Goal: Transaction & Acquisition: Purchase product/service

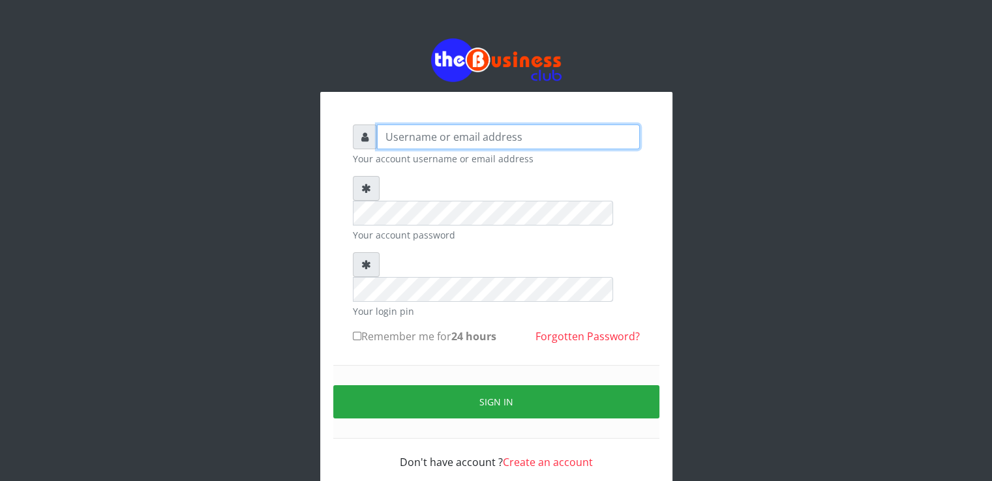
type input "[PERSON_NAME]"
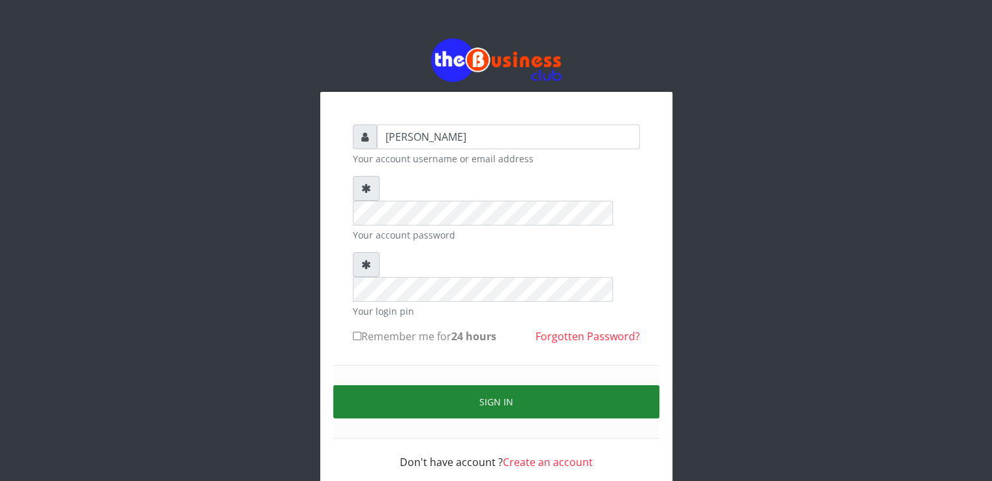
click at [442, 386] on button "Sign in" at bounding box center [496, 402] width 326 height 33
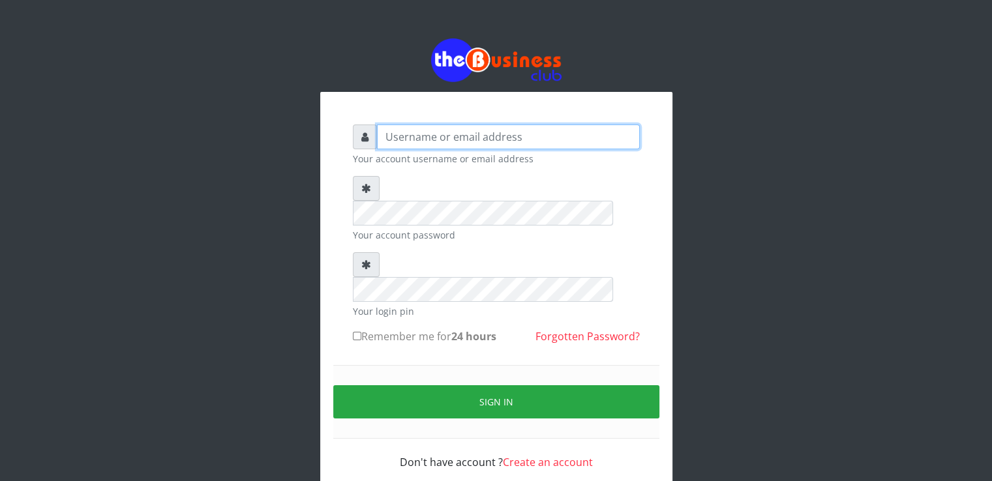
type input "[PERSON_NAME]"
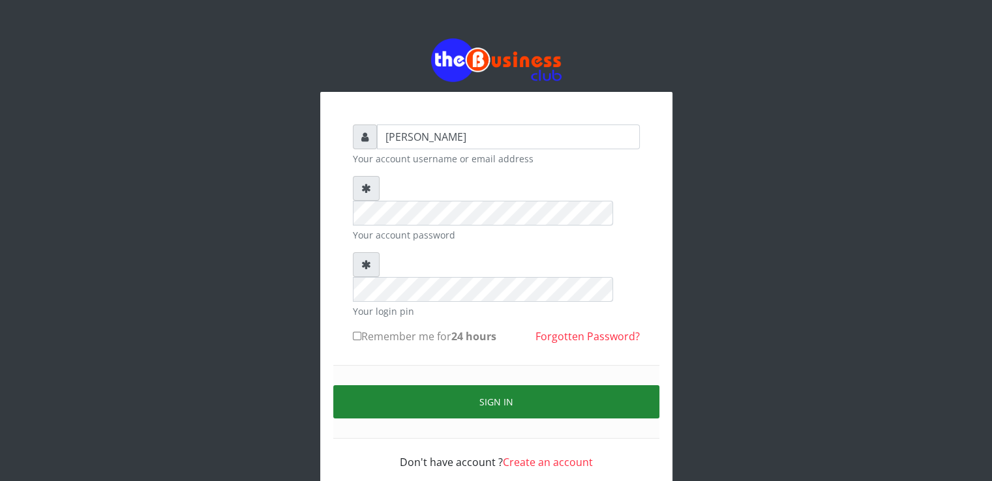
click at [399, 386] on button "Sign in" at bounding box center [496, 402] width 326 height 33
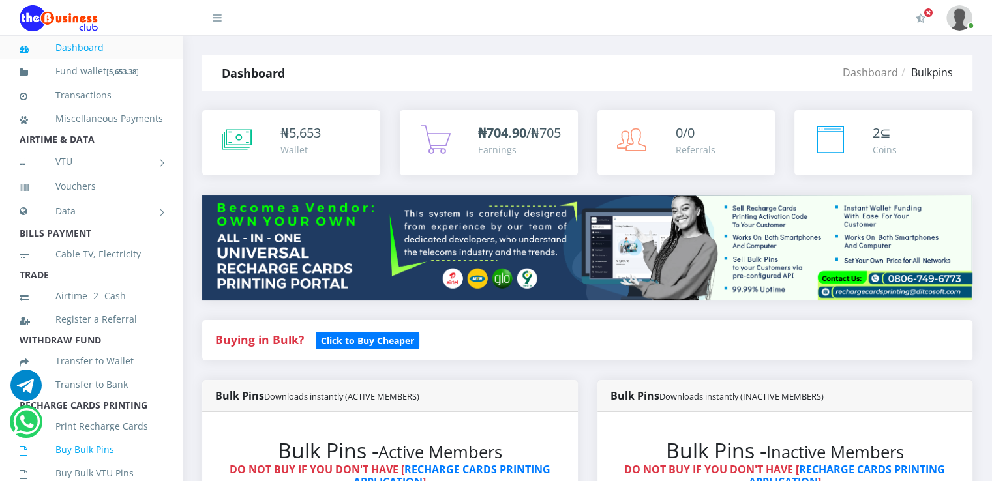
click at [74, 465] on link "Buy Bulk Pins" at bounding box center [92, 450] width 144 height 30
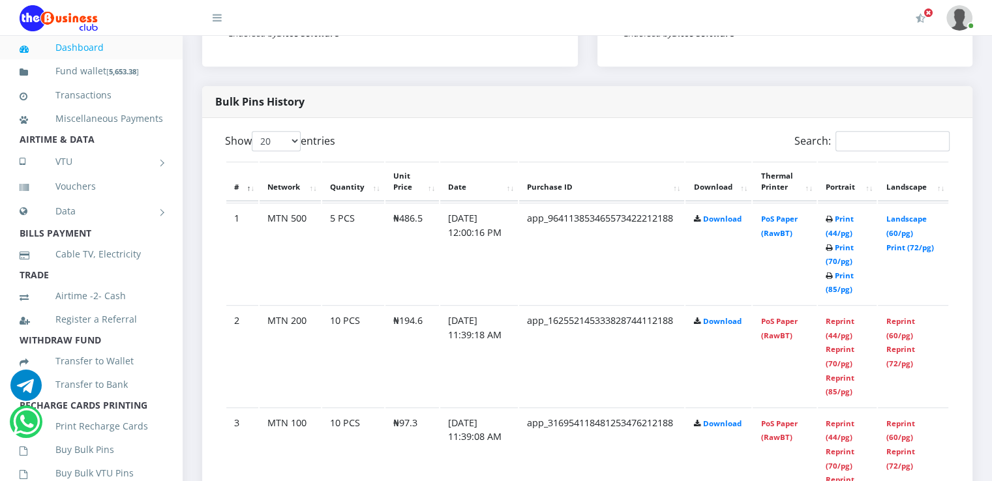
scroll to position [626, 0]
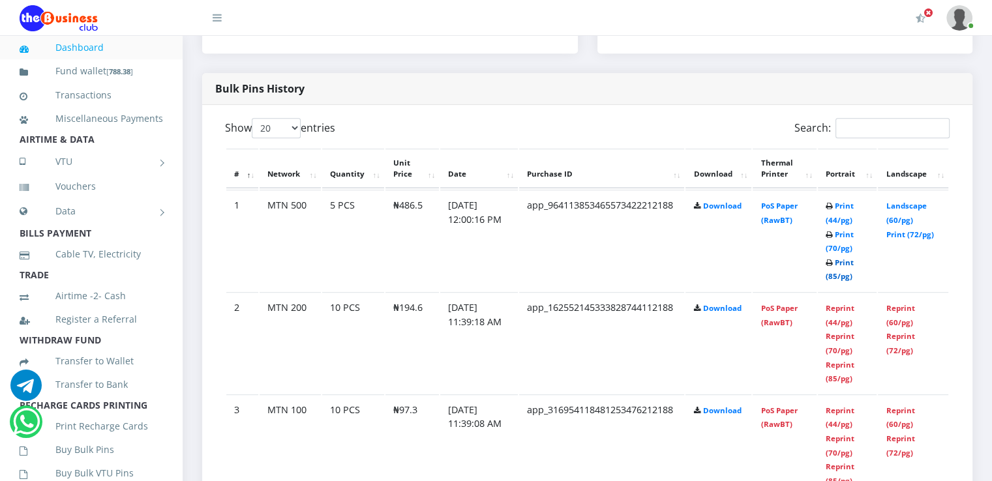
click at [843, 276] on link "Print (85/pg)" at bounding box center [840, 270] width 28 height 24
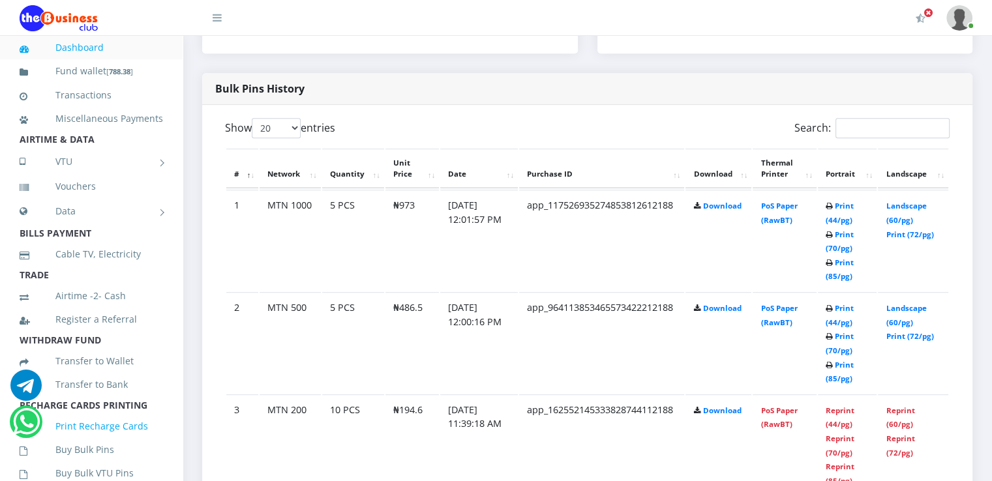
click at [76, 437] on link "Print Recharge Cards" at bounding box center [92, 427] width 144 height 30
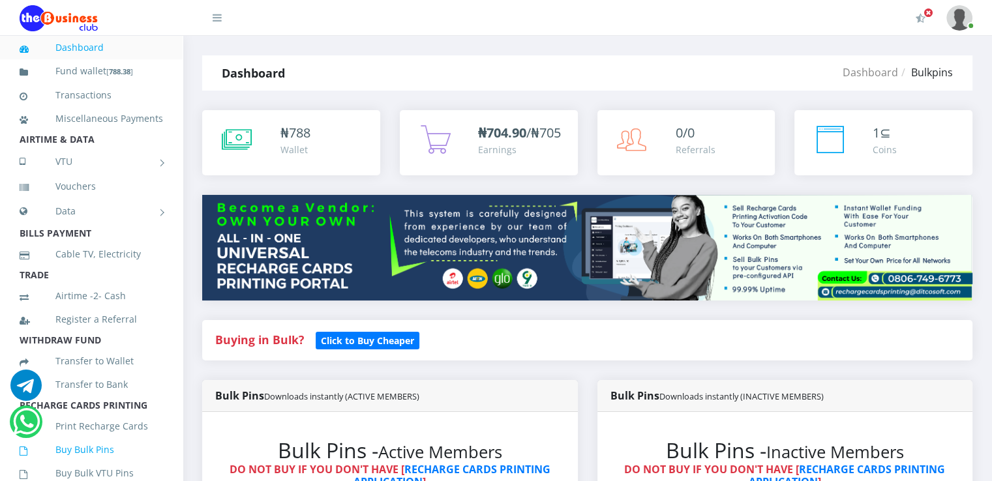
click at [87, 465] on link "Buy Bulk Pins" at bounding box center [92, 450] width 144 height 30
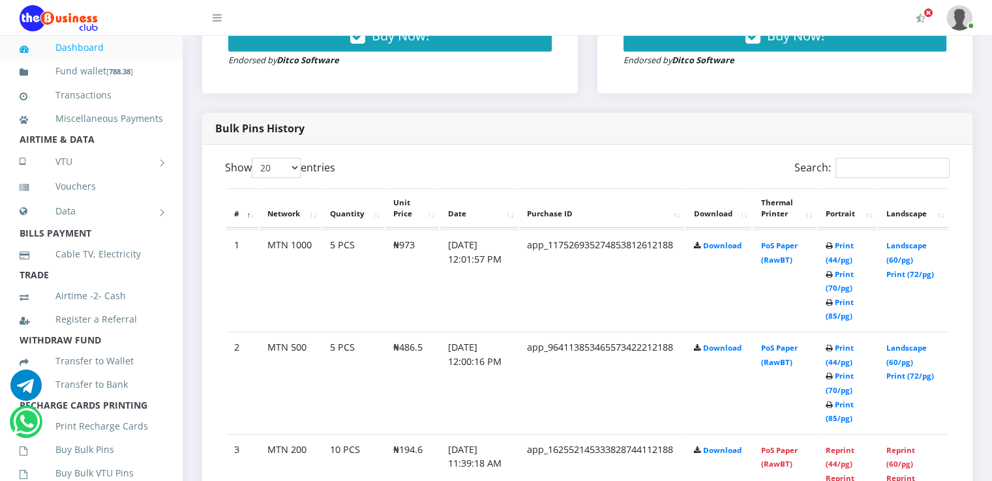
scroll to position [600, 0]
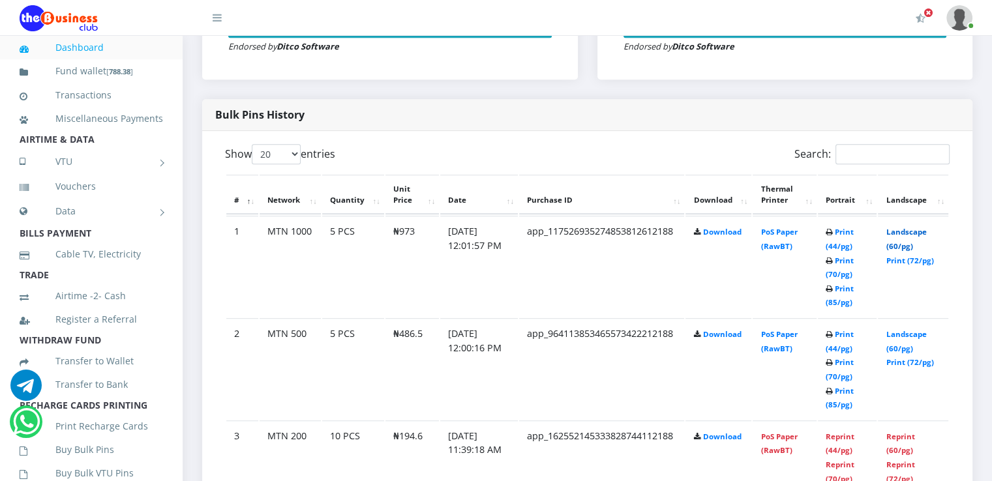
click at [911, 251] on link "Landscape (60/pg)" at bounding box center [906, 239] width 40 height 24
click at [45, 73] on icon at bounding box center [38, 72] width 36 height 9
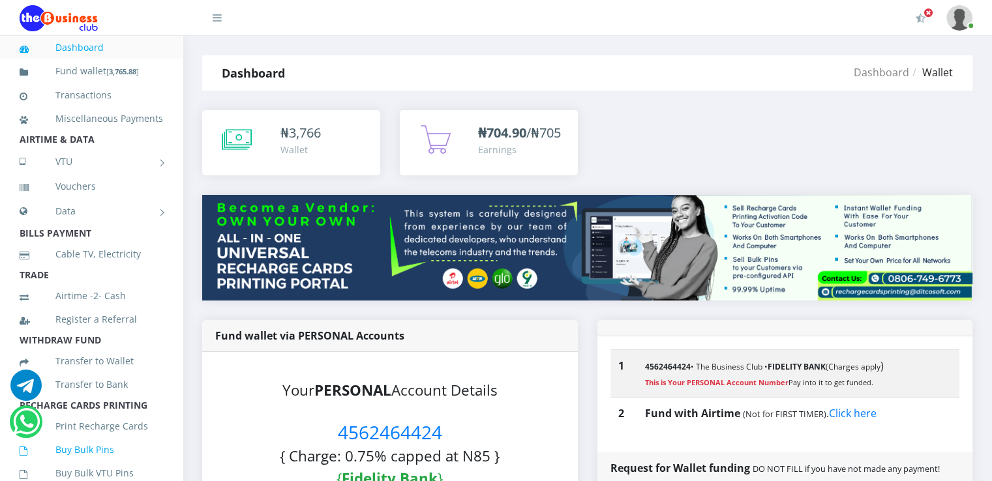
click at [76, 465] on link "Buy Bulk Pins" at bounding box center [92, 450] width 144 height 30
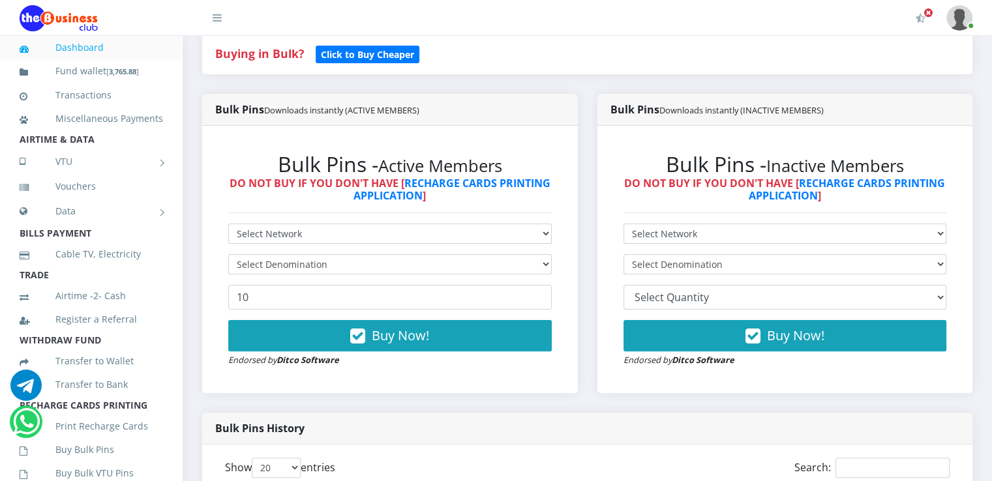
scroll to position [287, 0]
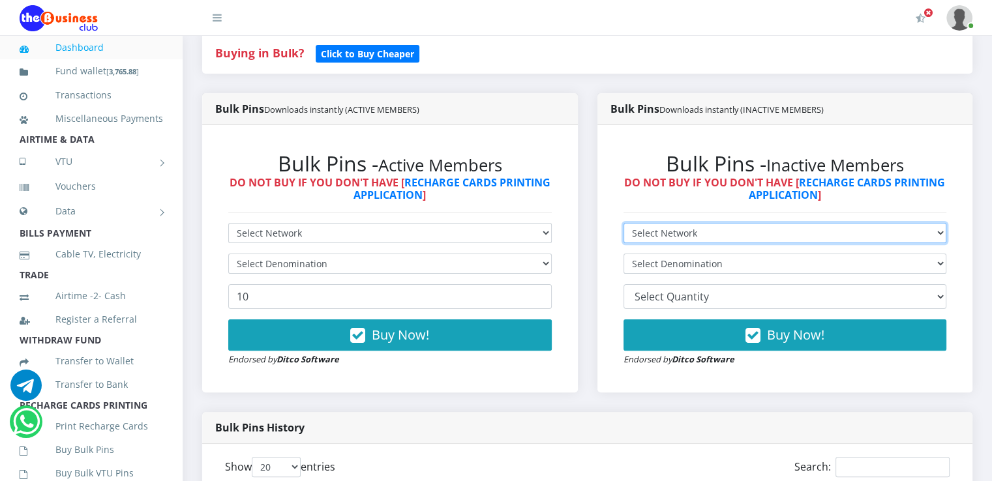
click at [858, 243] on select "Select Network MTN Globacom 9Mobile Airtel" at bounding box center [786, 233] width 324 height 20
select select "MTN"
click at [624, 237] on select "Select Network MTN Globacom 9Mobile Airtel" at bounding box center [786, 233] width 324 height 20
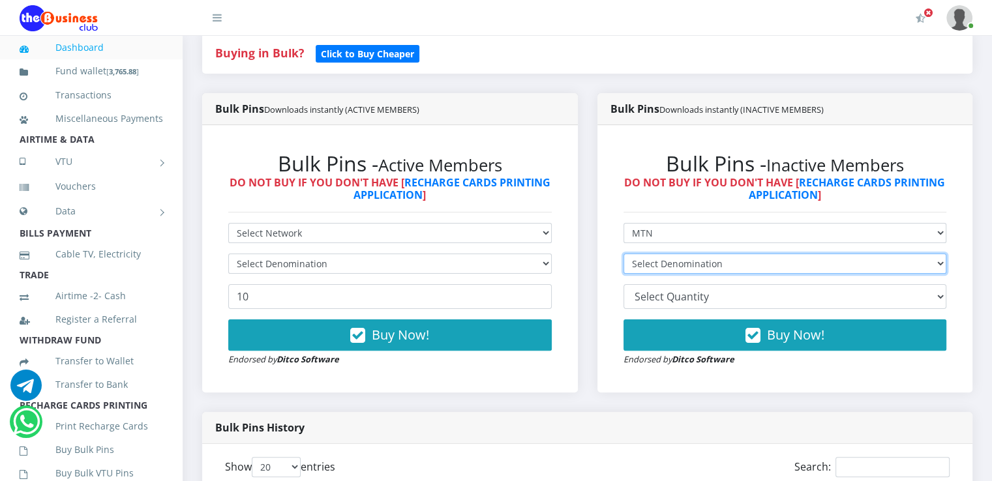
click at [830, 274] on select "Select Denomination" at bounding box center [786, 264] width 324 height 20
select select "194.6-200"
click at [624, 268] on select "Select Denomination MTN NGN100 - ₦97.30 MTN NGN200 - ₦194.60 MTN NGN400 - ₦389.…" at bounding box center [786, 264] width 324 height 20
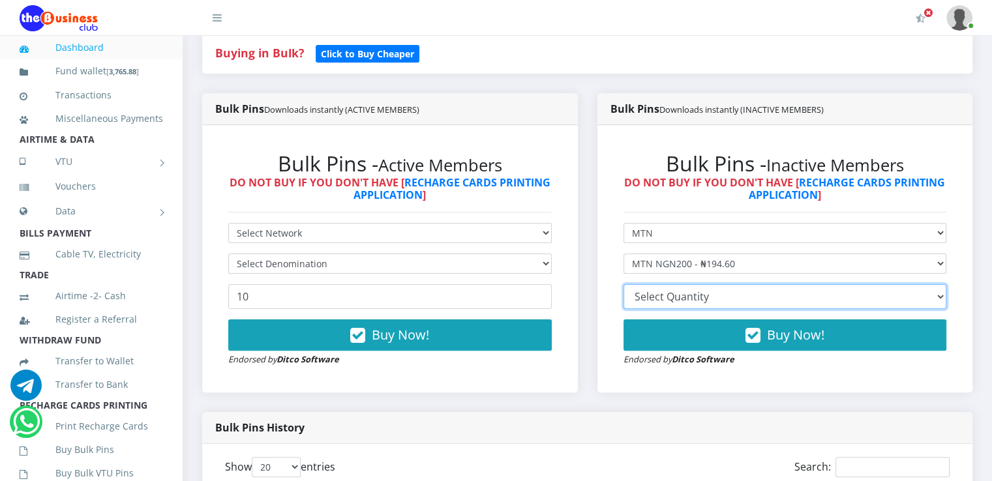
click at [786, 309] on select "10 20 30 40 44 (Online Printing, Portrait) 60 (Online Printing, Landscape) 70 (…" at bounding box center [786, 296] width 324 height 25
select select "10"
click at [624, 299] on select "10 20 30 40 44 (Online Printing, Portrait) 60 (Online Printing, Landscape) 70 (…" at bounding box center [786, 296] width 324 height 25
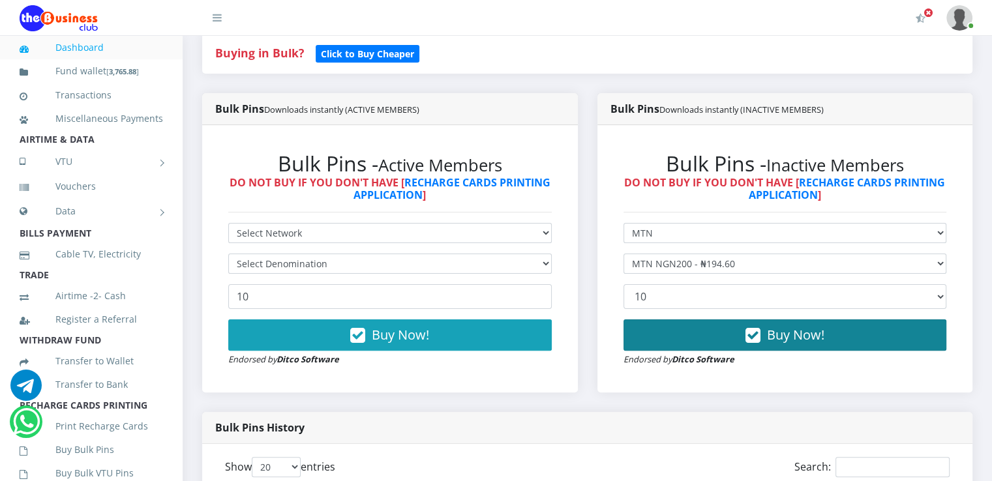
click at [738, 351] on button "Buy Now!" at bounding box center [786, 335] width 324 height 31
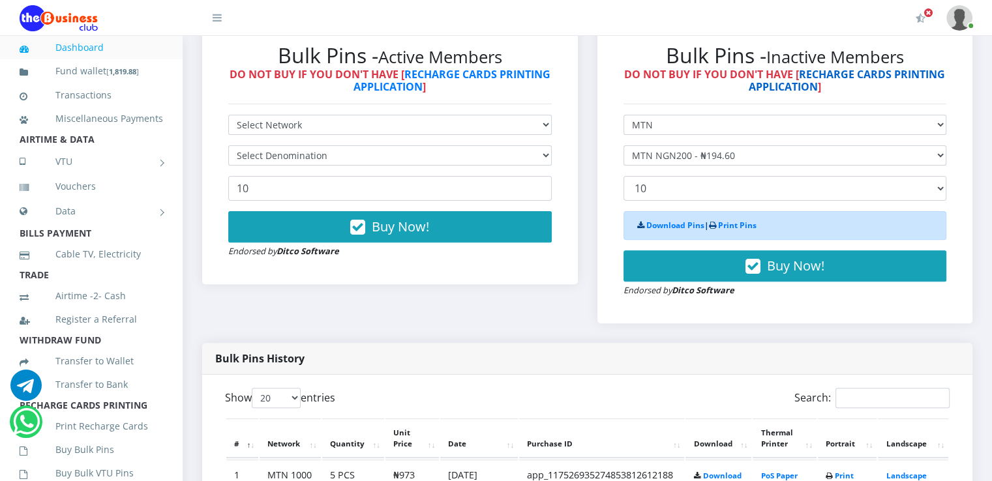
scroll to position [391, 0]
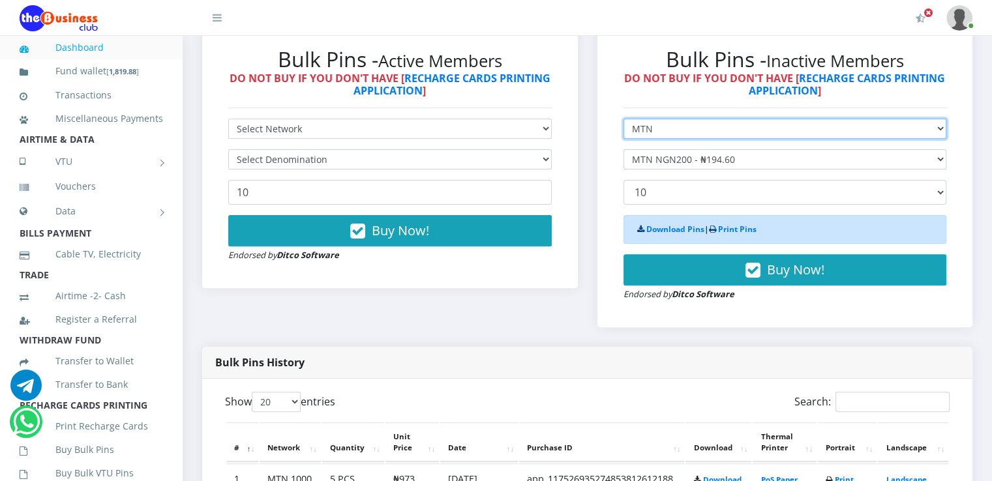
click at [774, 136] on select "Select Network MTN Globacom 9Mobile Airtel" at bounding box center [786, 129] width 324 height 20
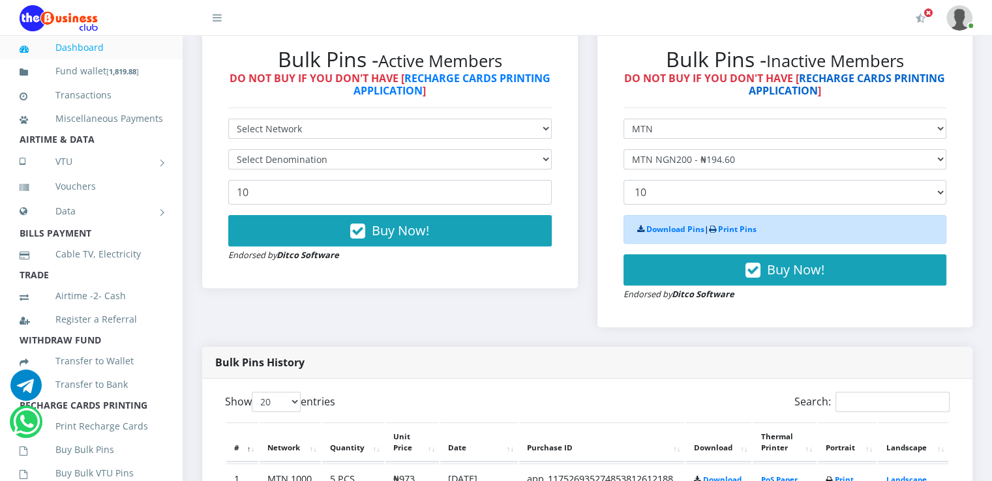
click at [551, 89] on link "RECHARGE CARDS PRINTING APPLICATION" at bounding box center [452, 84] width 197 height 27
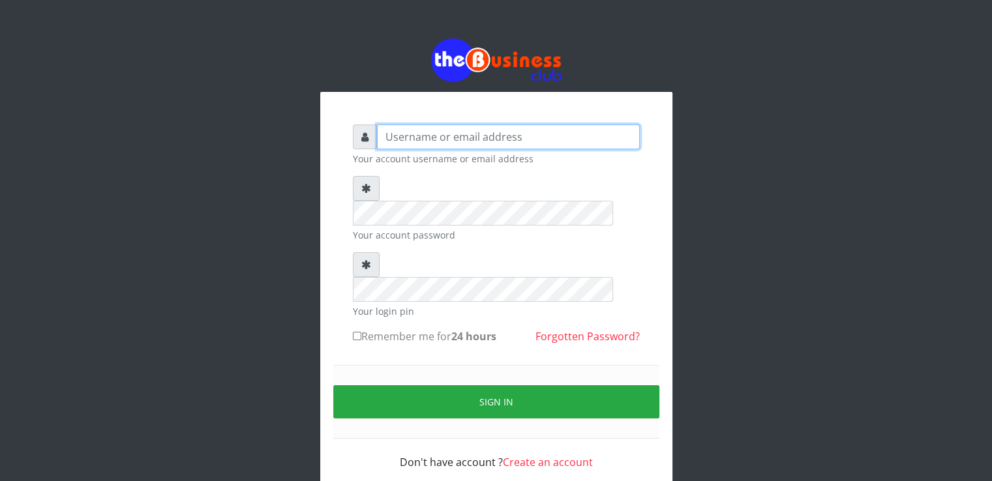
type input "[EMAIL_ADDRESS][DOMAIN_NAME]"
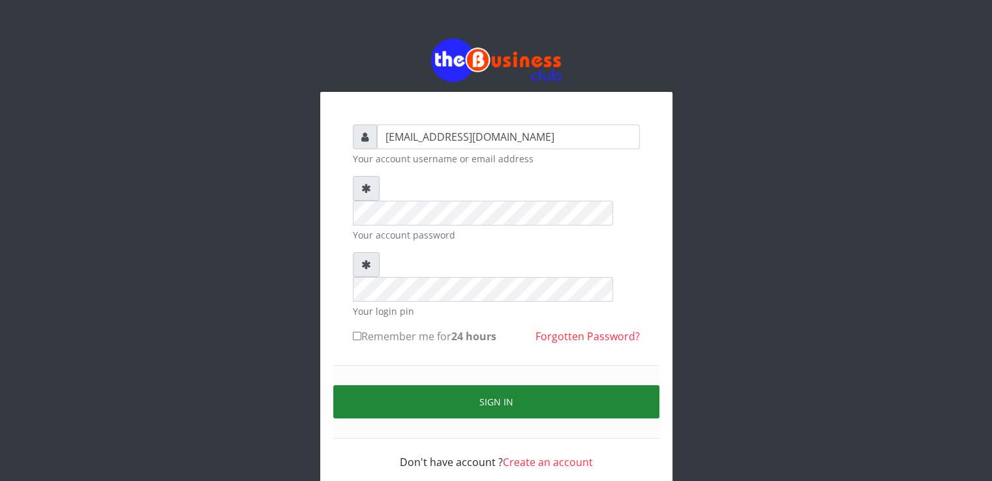
click at [401, 386] on button "Sign in" at bounding box center [496, 402] width 326 height 33
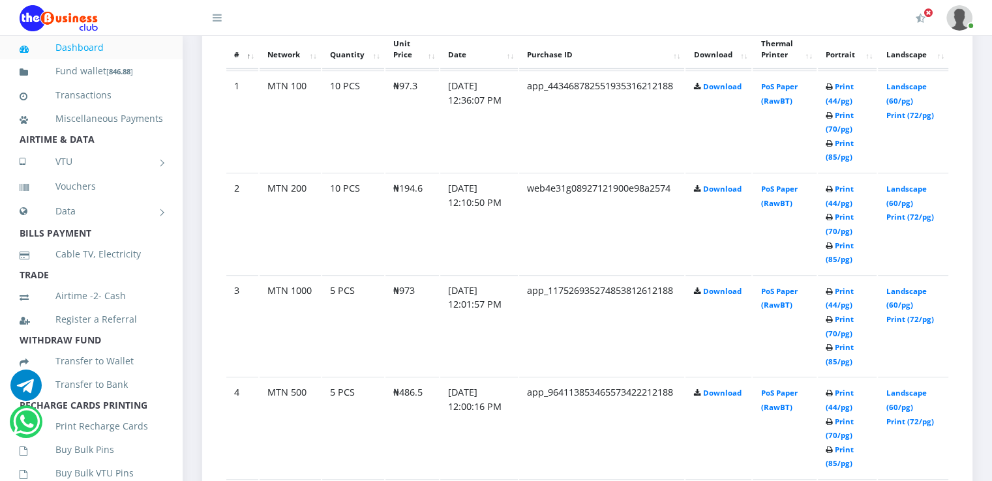
scroll to position [757, 0]
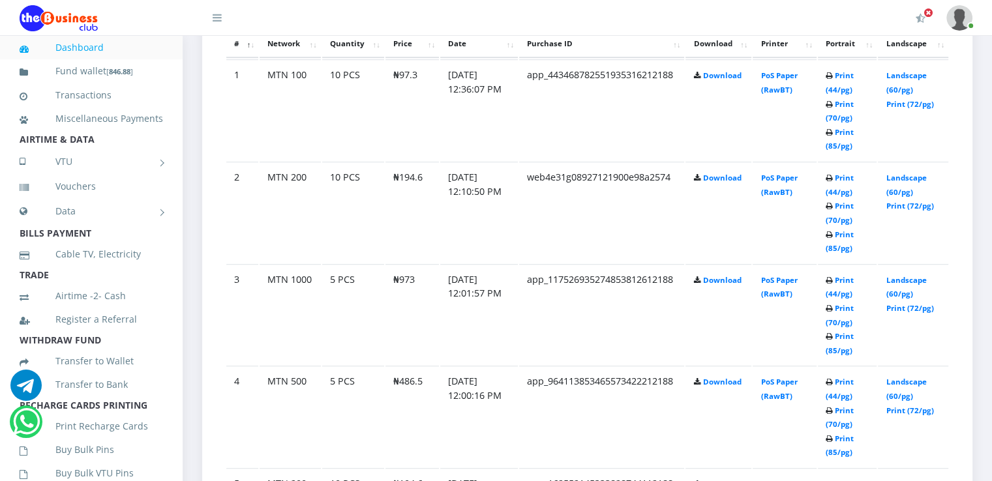
click at [787, 108] on td "PoS Paper (RawBT)" at bounding box center [784, 109] width 63 height 101
click at [779, 94] on td "PoS Paper (RawBT)" at bounding box center [784, 109] width 63 height 101
click at [776, 95] on link "PoS Paper (RawBT)" at bounding box center [779, 82] width 37 height 24
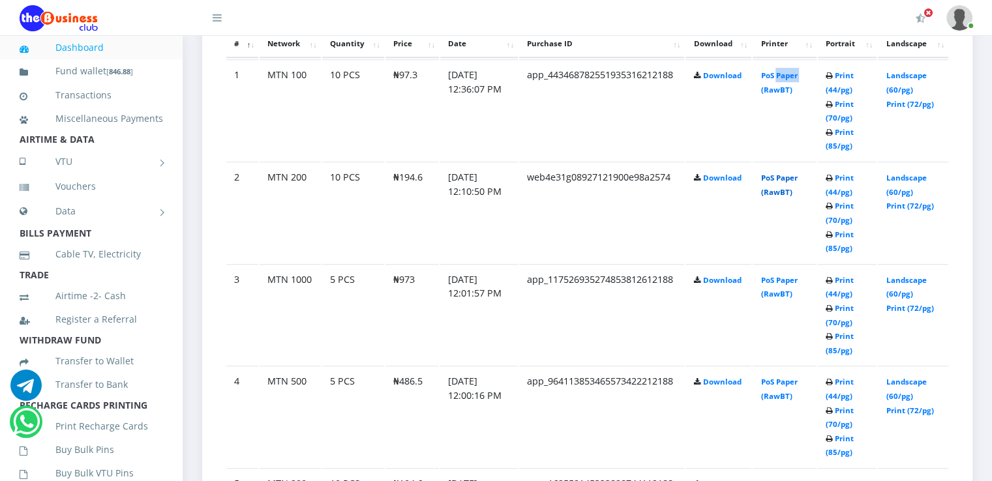
click at [785, 190] on link "PoS Paper (RawBT)" at bounding box center [779, 185] width 37 height 24
click at [781, 160] on td "PoS Paper (RawBT)" at bounding box center [784, 109] width 63 height 101
click at [780, 299] on link "PoS Paper (RawBT)" at bounding box center [779, 287] width 37 height 24
